Goal: Use online tool/utility: Utilize a website feature to perform a specific function

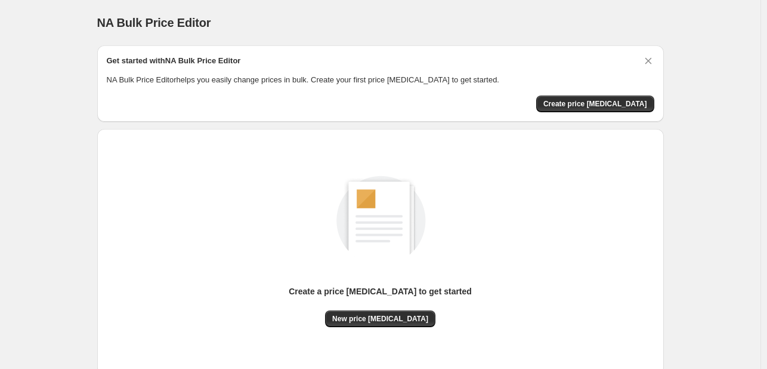
click at [366, 308] on div "Create a price [MEDICAL_DATA] to get started" at bounding box center [380, 297] width 183 height 25
click at [367, 311] on button "New price [MEDICAL_DATA]" at bounding box center [380, 318] width 110 height 17
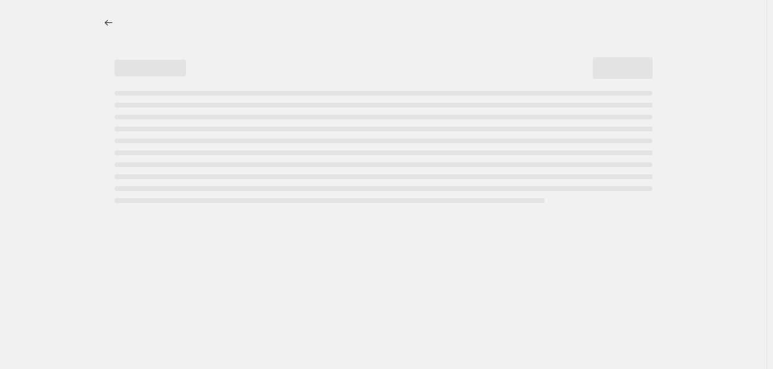
select select "percentage"
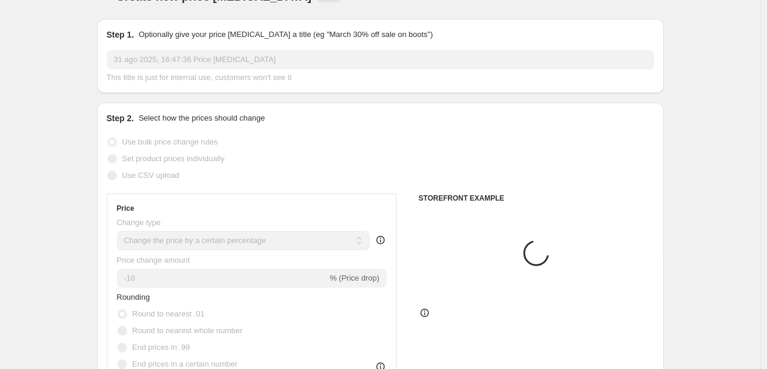
scroll to position [60, 0]
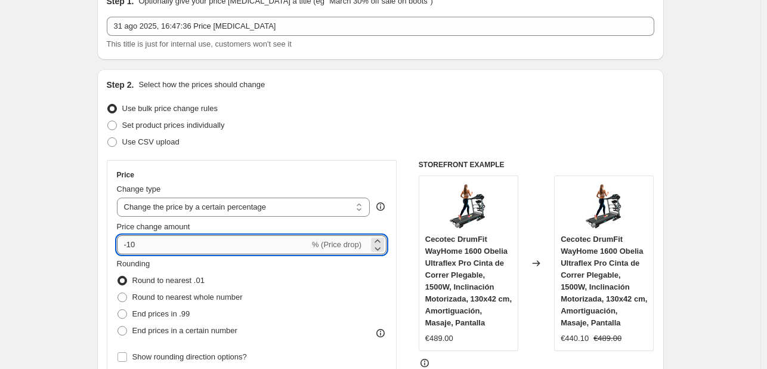
click at [202, 248] on input "-10" at bounding box center [213, 244] width 193 height 19
type input "-1"
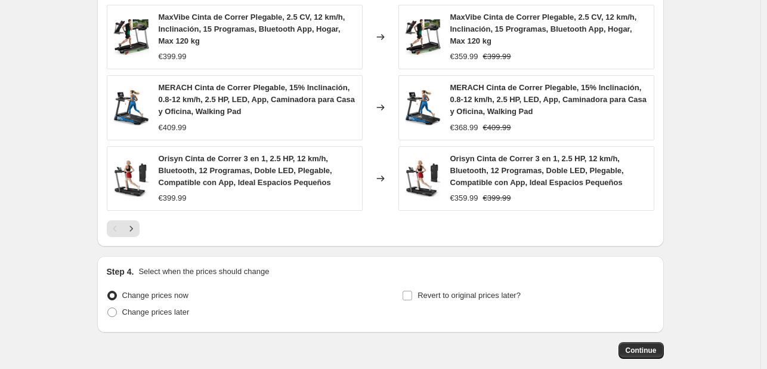
scroll to position [914, 0]
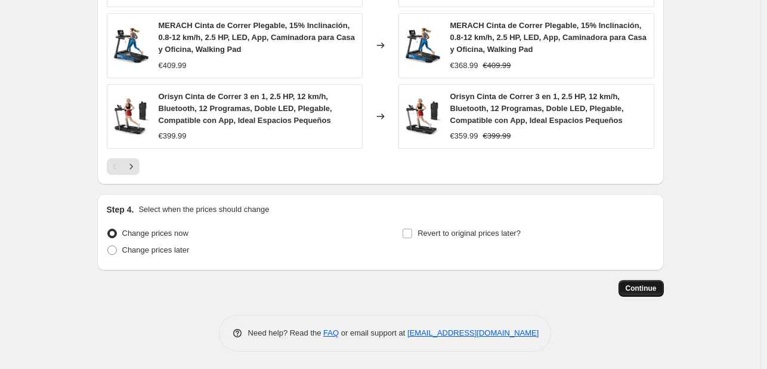
type input "-30"
click at [633, 284] on span "Continue" at bounding box center [641, 288] width 31 height 10
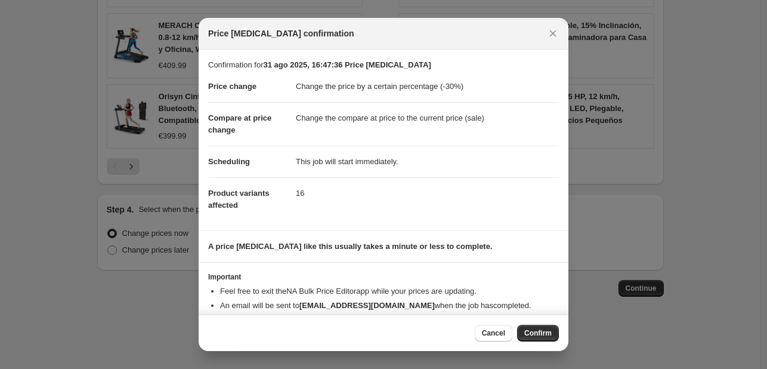
scroll to position [23, 0]
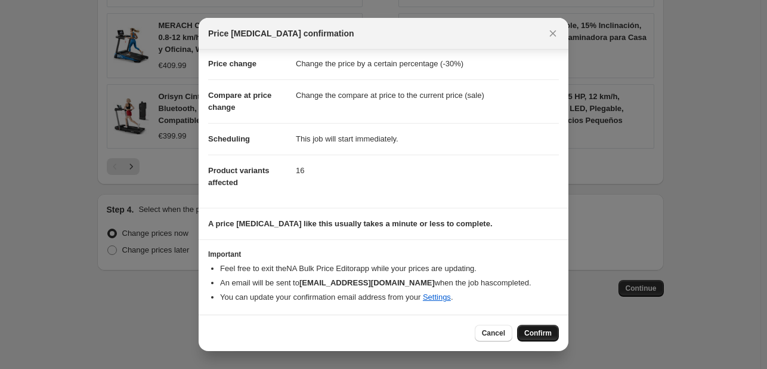
click at [527, 328] on span "Confirm" at bounding box center [537, 333] width 27 height 10
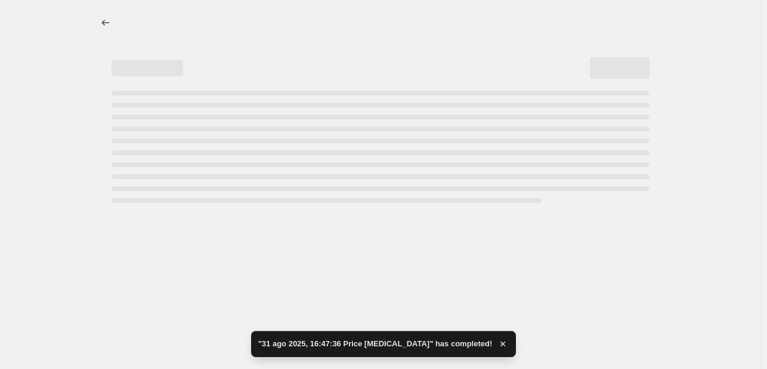
select select "percentage"
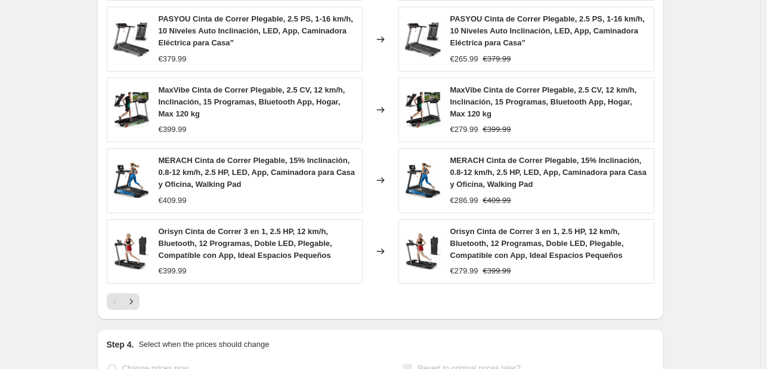
scroll to position [0, 0]
